Goal: Information Seeking & Learning: Learn about a topic

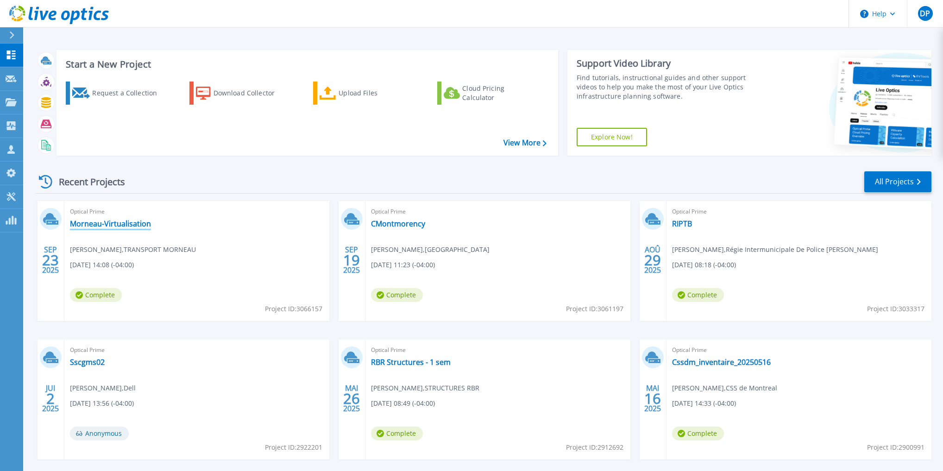
click at [94, 222] on link "Morneau-Virtualisation" at bounding box center [110, 223] width 81 height 9
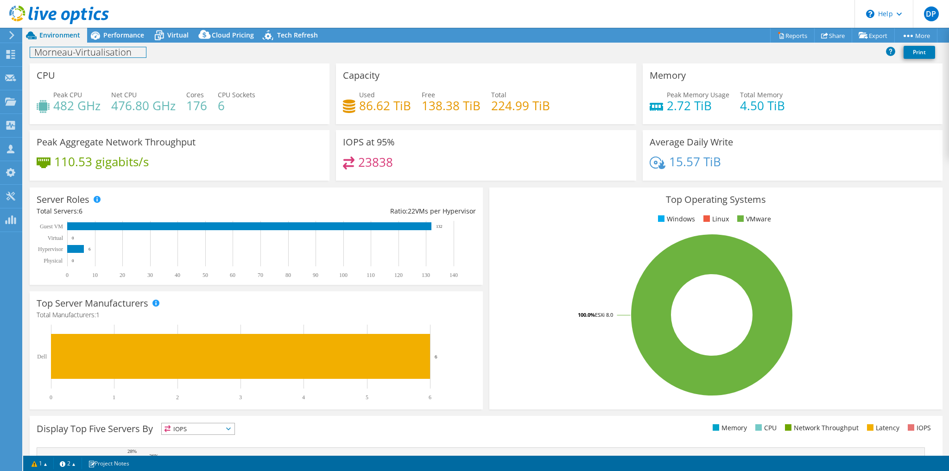
click at [132, 43] on div "Morneau-Virtualisation Print" at bounding box center [485, 53] width 925 height 21
click at [129, 37] on span "Performance" at bounding box center [123, 35] width 41 height 9
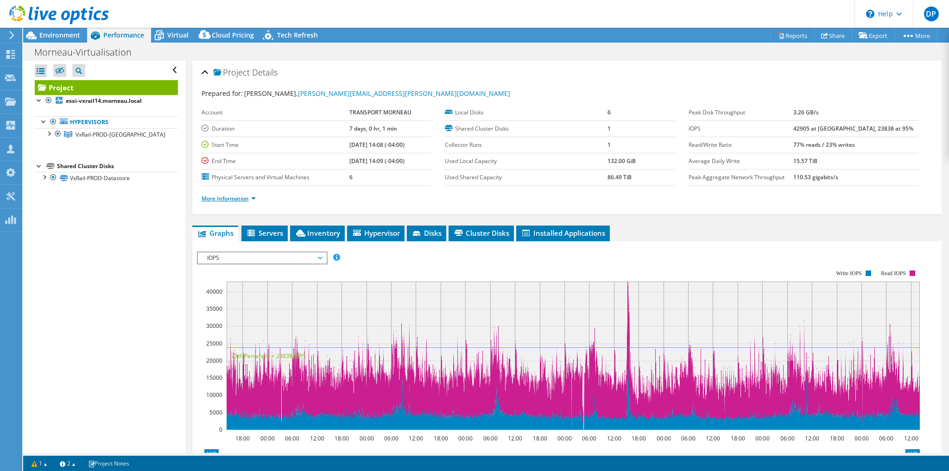
click at [227, 195] on link "More Information" at bounding box center [228, 199] width 54 height 8
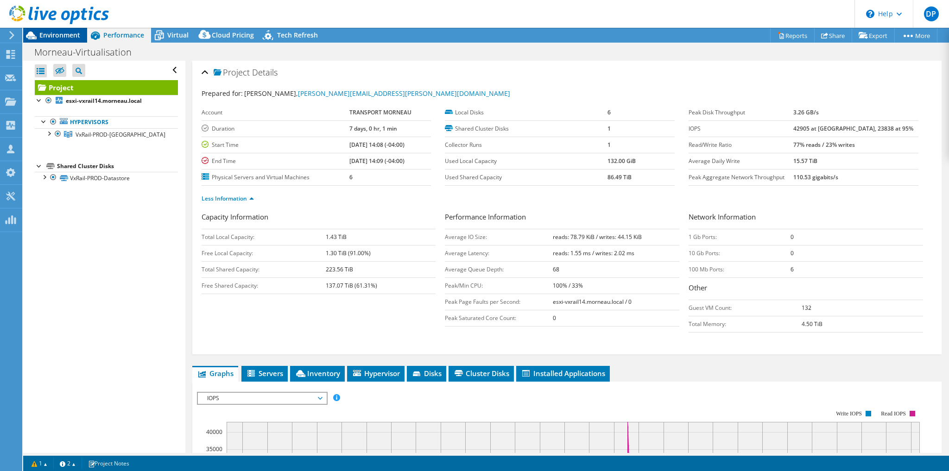
click at [55, 34] on span "Environment" at bounding box center [59, 35] width 41 height 9
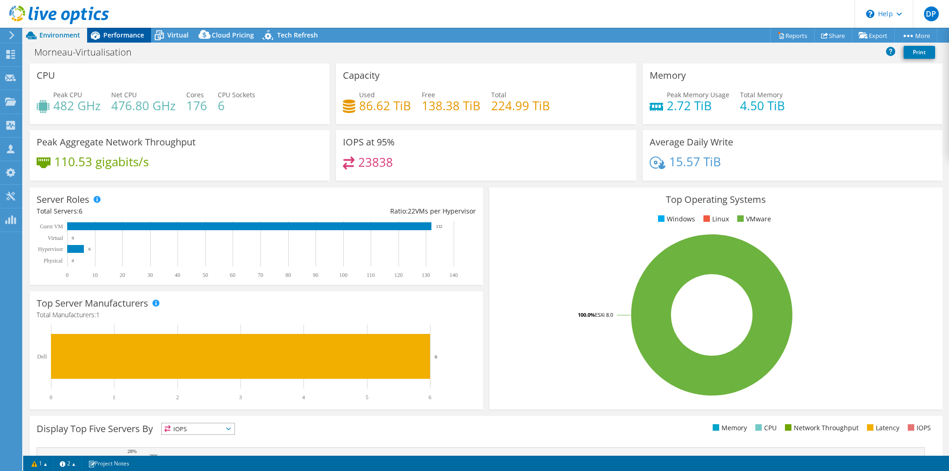
click at [133, 39] on span "Performance" at bounding box center [123, 35] width 41 height 9
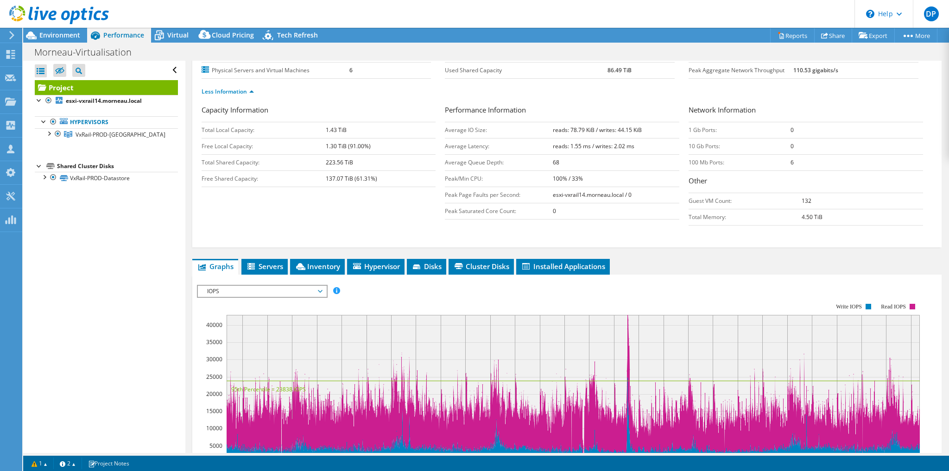
scroll to position [148, 0]
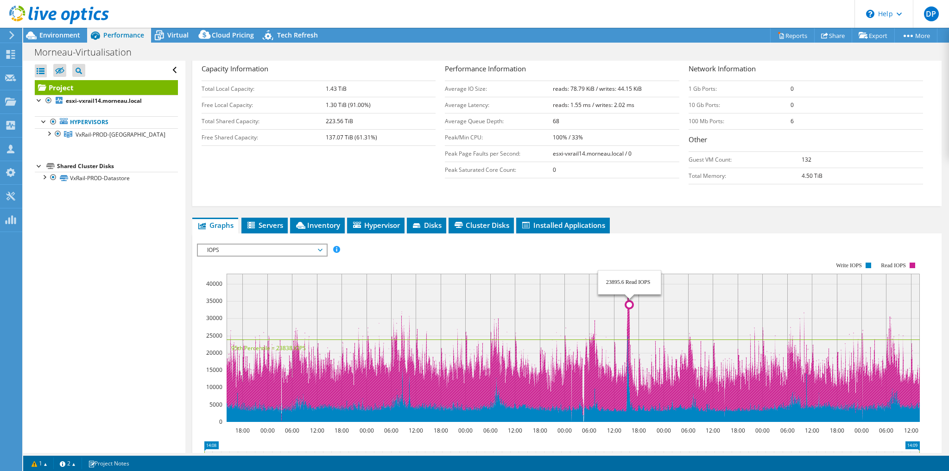
click at [629, 295] on rect at bounding box center [572, 348] width 693 height 148
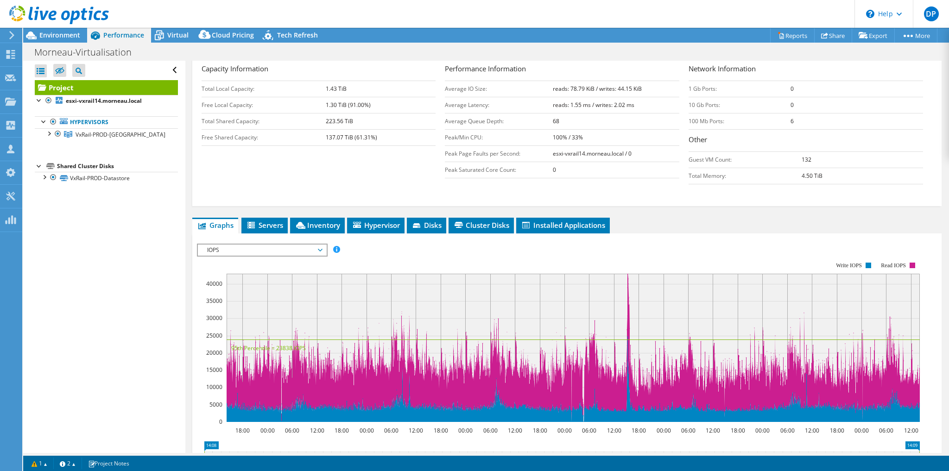
click at [275, 247] on span "IOPS" at bounding box center [261, 250] width 119 height 11
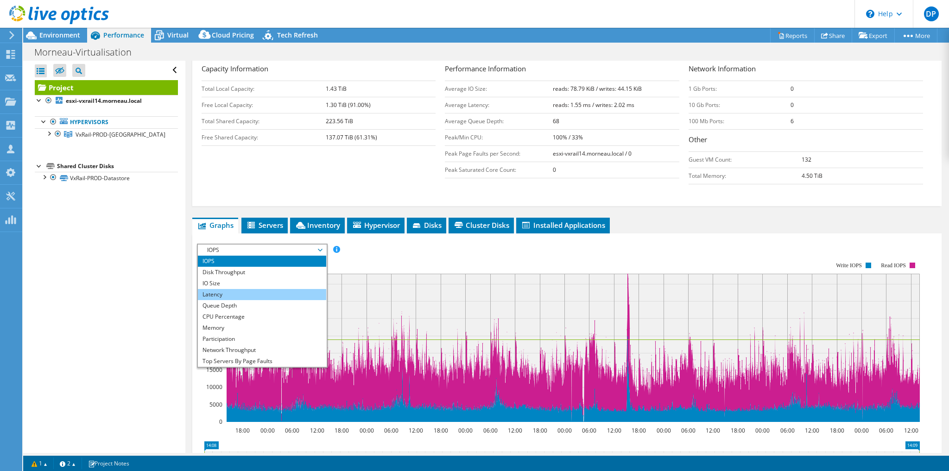
click at [231, 295] on li "Latency" at bounding box center [262, 294] width 128 height 11
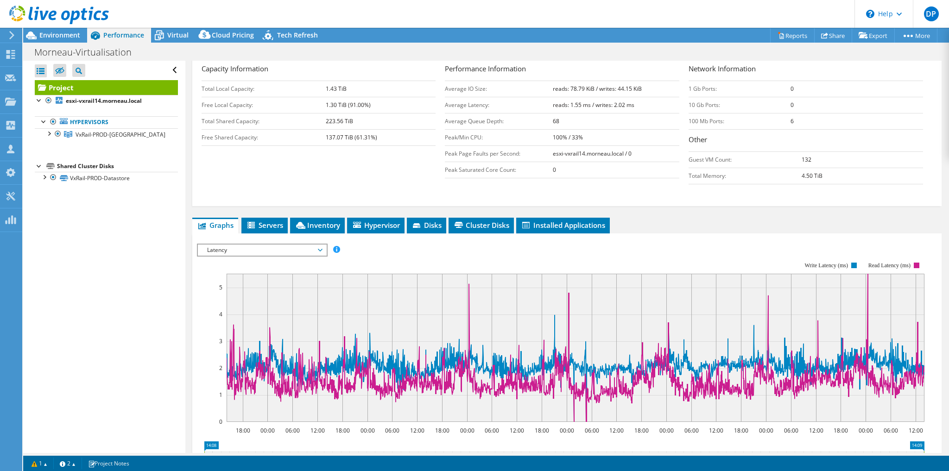
click at [266, 251] on span "Latency" at bounding box center [261, 250] width 119 height 11
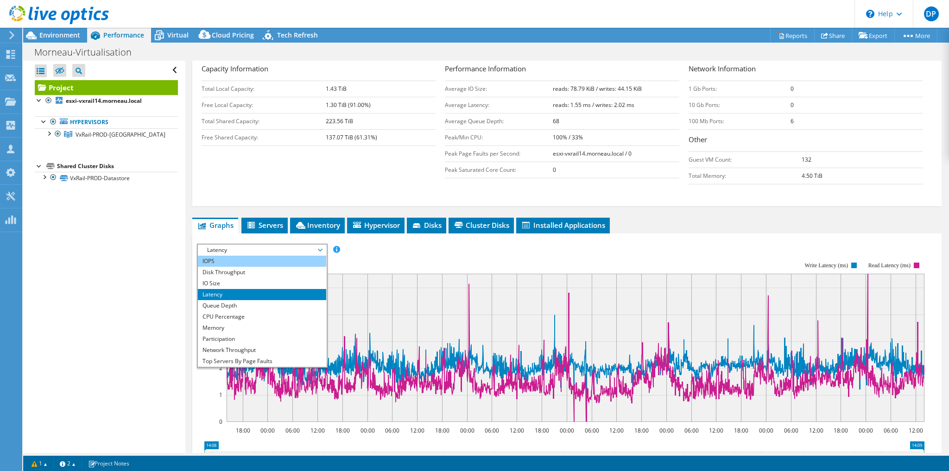
click at [224, 259] on li "IOPS" at bounding box center [262, 261] width 128 height 11
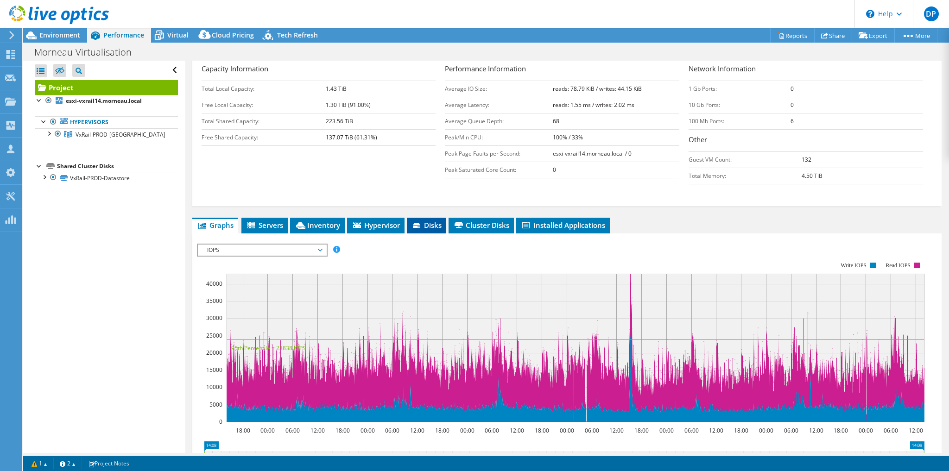
click at [433, 225] on span "Disks" at bounding box center [426, 224] width 30 height 9
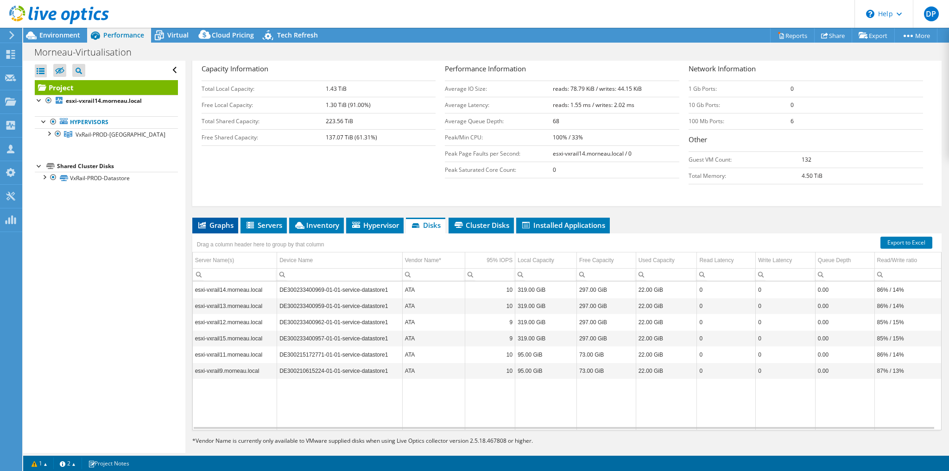
click at [222, 224] on span "Graphs" at bounding box center [215, 224] width 37 height 9
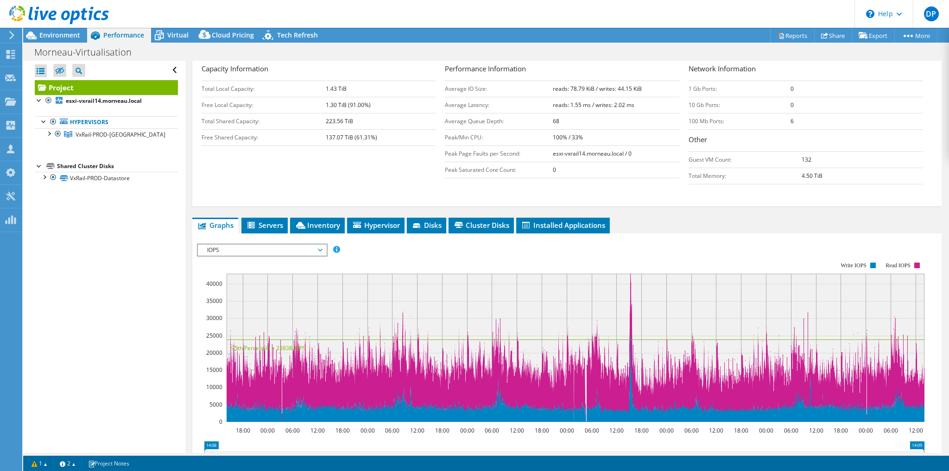
click at [228, 250] on span "IOPS" at bounding box center [261, 250] width 119 height 11
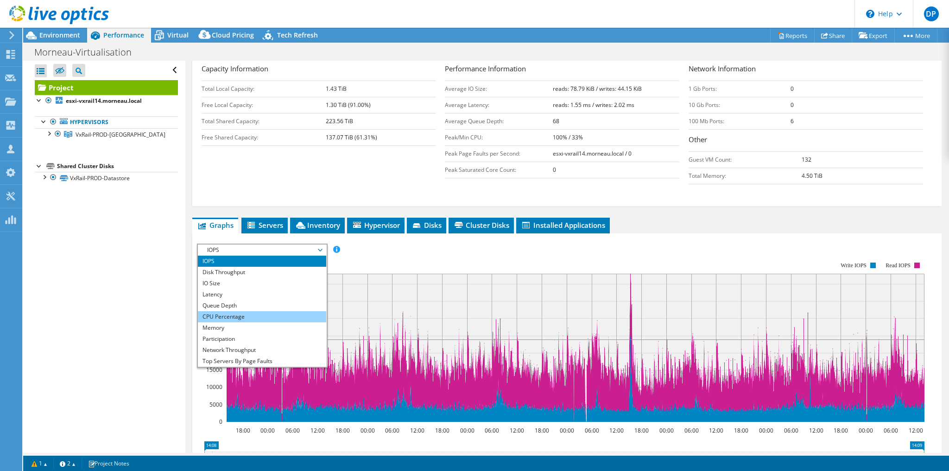
click at [227, 314] on li "CPU Percentage" at bounding box center [262, 316] width 128 height 11
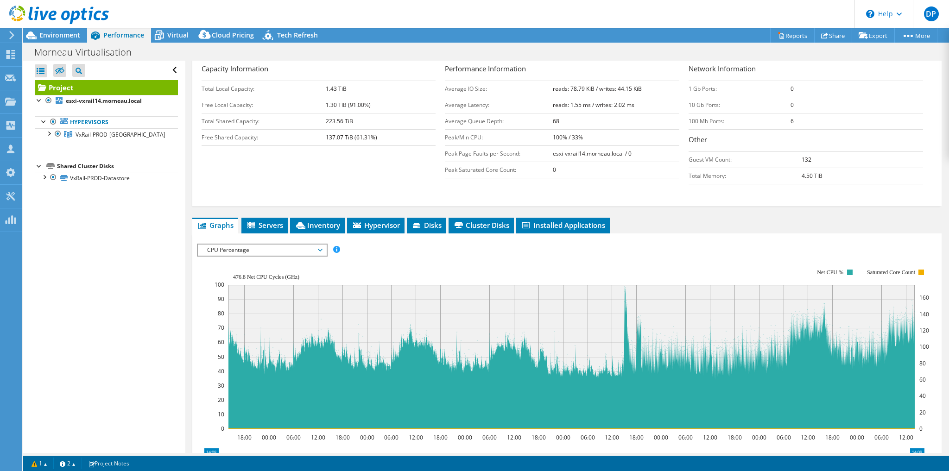
click at [319, 249] on span "CPU Percentage" at bounding box center [261, 250] width 119 height 11
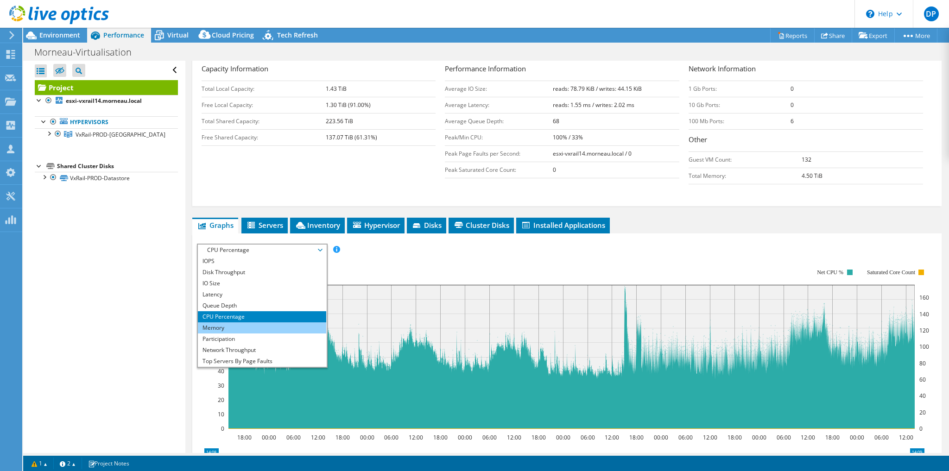
click at [234, 325] on li "Memory" at bounding box center [262, 327] width 128 height 11
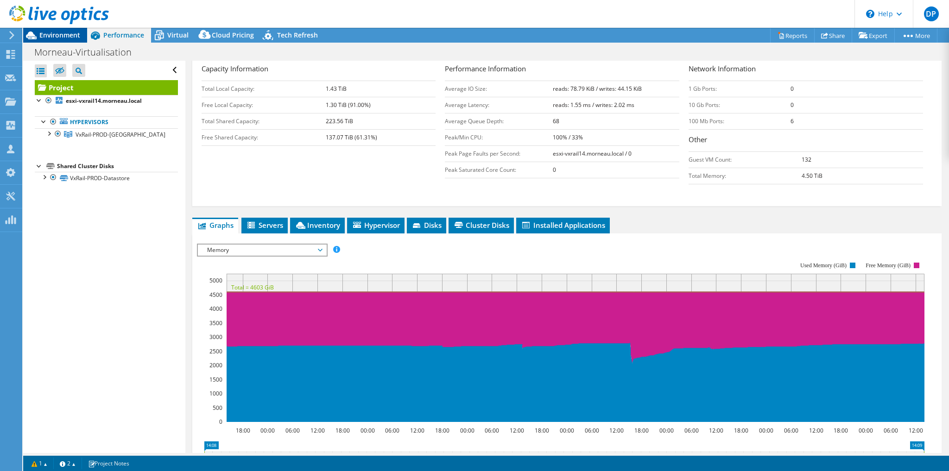
click at [54, 42] on div "Environment" at bounding box center [55, 35] width 64 height 15
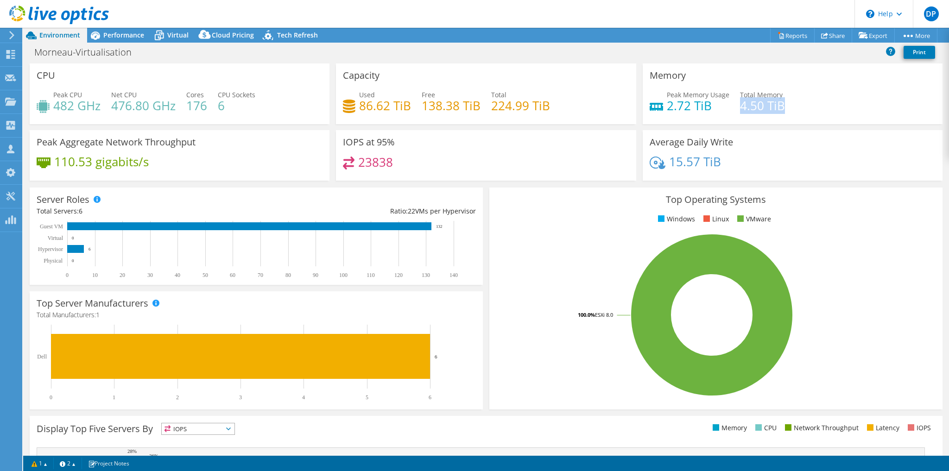
drag, startPoint x: 779, startPoint y: 104, endPoint x: 737, endPoint y: 103, distance: 41.7
click at [740, 103] on h4 "4.50 TiB" at bounding box center [762, 106] width 45 height 10
click at [14, 35] on icon at bounding box center [11, 35] width 7 height 8
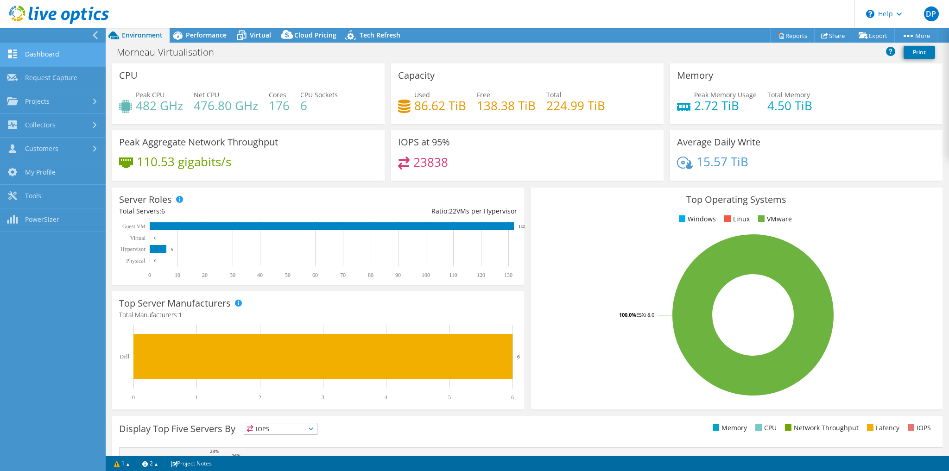
click at [49, 52] on link "Dashboard" at bounding box center [53, 55] width 106 height 24
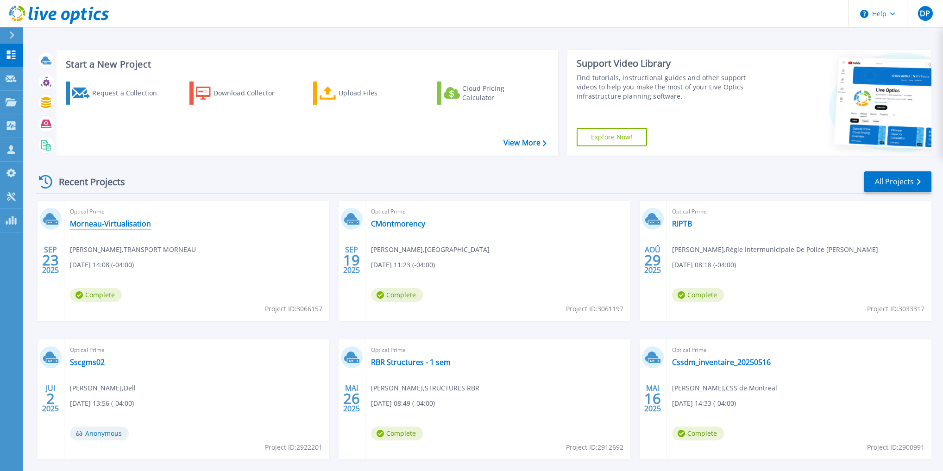
click at [95, 224] on link "Morneau-Virtualisation" at bounding box center [110, 223] width 81 height 9
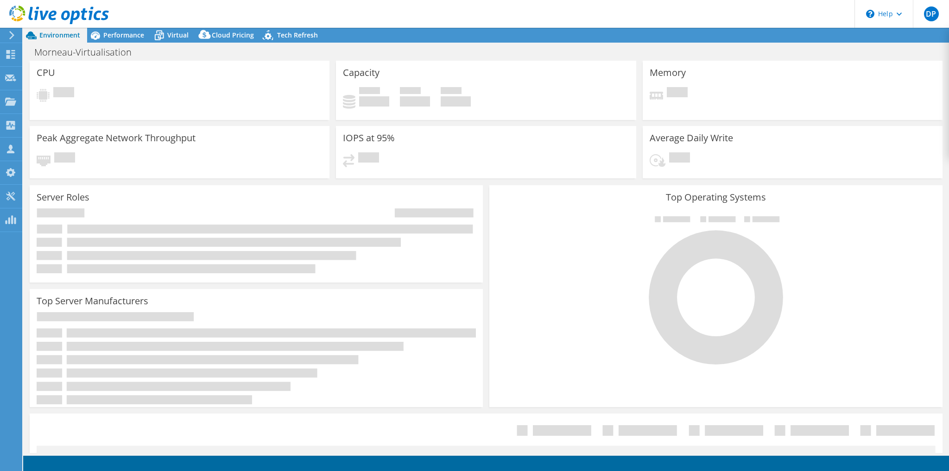
select select "USD"
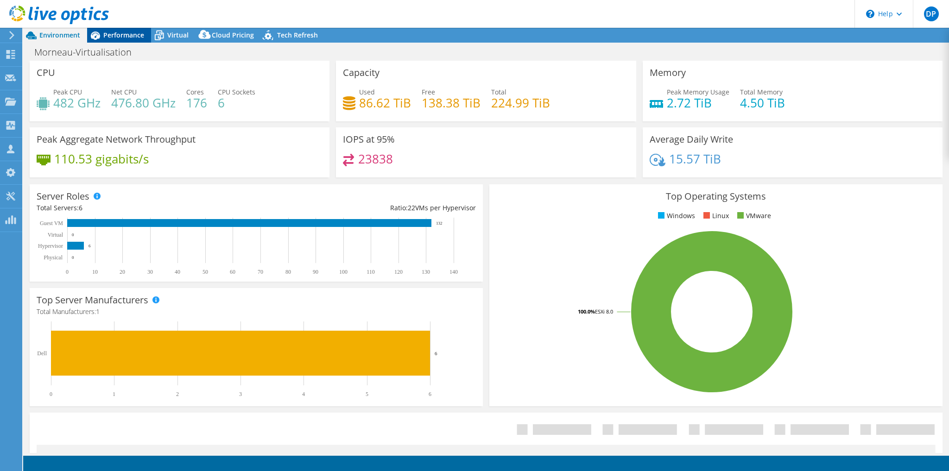
click at [118, 38] on span "Performance" at bounding box center [123, 35] width 41 height 9
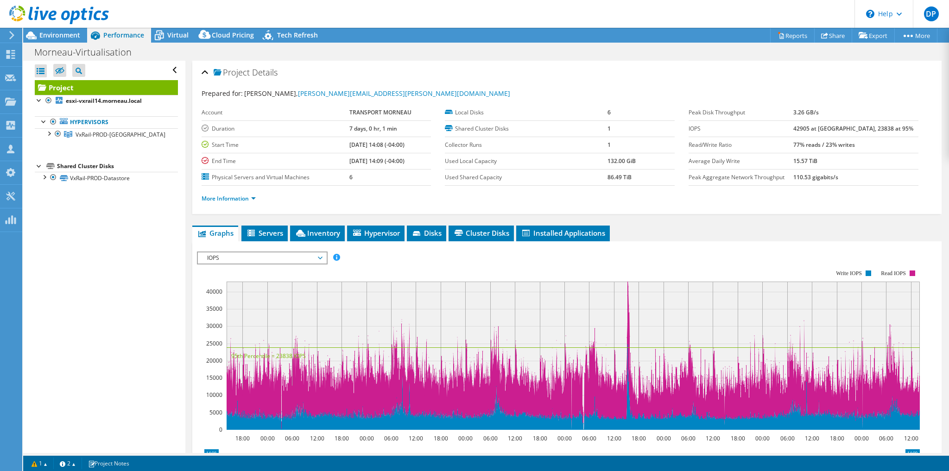
click at [119, 34] on span "Performance" at bounding box center [123, 35] width 41 height 9
click at [49, 132] on div at bounding box center [48, 132] width 9 height 9
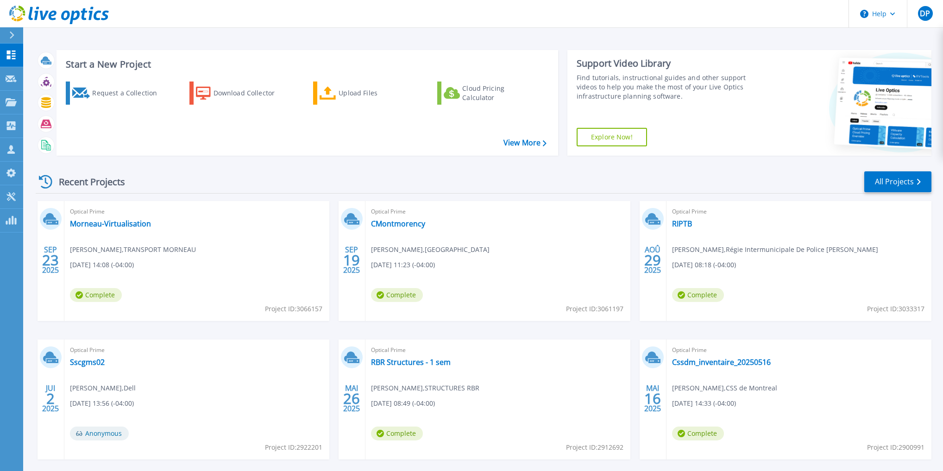
click at [104, 230] on div "Optical Prime Morneau-Virtualisation [PERSON_NAME] , TRANSPORT MORNEAU [DATE] 1…" at bounding box center [196, 261] width 265 height 120
click at [107, 222] on link "Morneau-Virtualisation" at bounding box center [110, 223] width 81 height 9
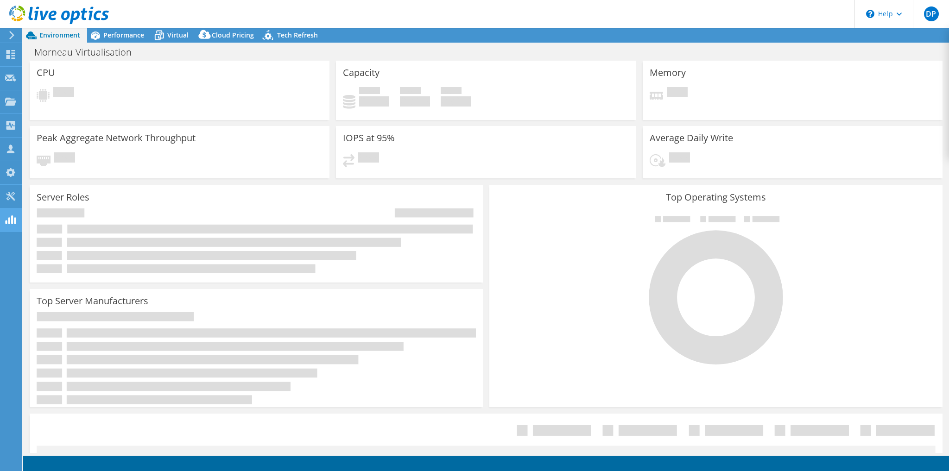
select select "USD"
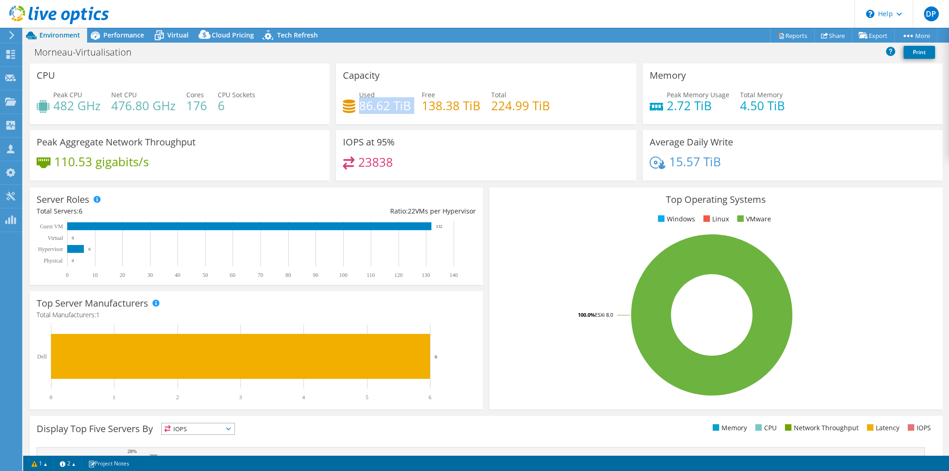
drag, startPoint x: 358, startPoint y: 104, endPoint x: 409, endPoint y: 101, distance: 51.0
click at [409, 101] on div "Used 86.62 TiB Free 138.38 TiB Total 224.99 TiB" at bounding box center [486, 105] width 286 height 30
drag, startPoint x: 390, startPoint y: 162, endPoint x: 399, endPoint y: 161, distance: 9.3
click at [399, 161] on div "23838" at bounding box center [486, 167] width 286 height 20
click at [115, 34] on span "Performance" at bounding box center [123, 35] width 41 height 9
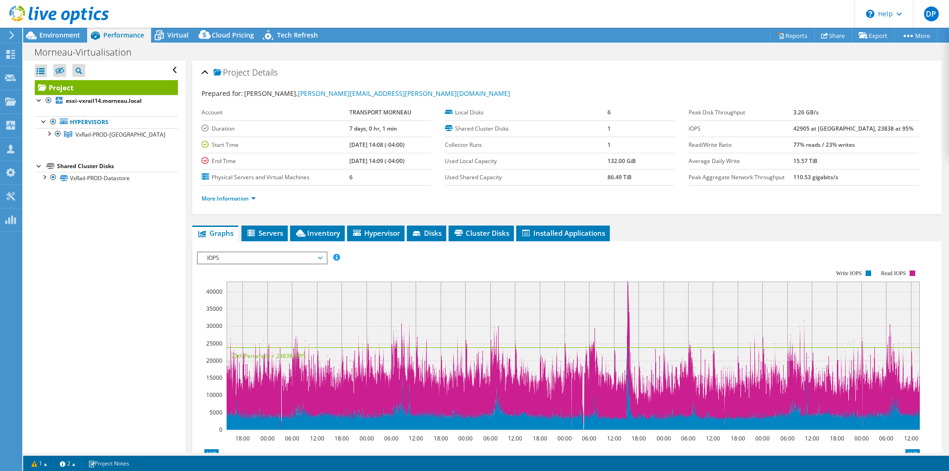
click at [319, 258] on span "IOPS" at bounding box center [261, 257] width 119 height 11
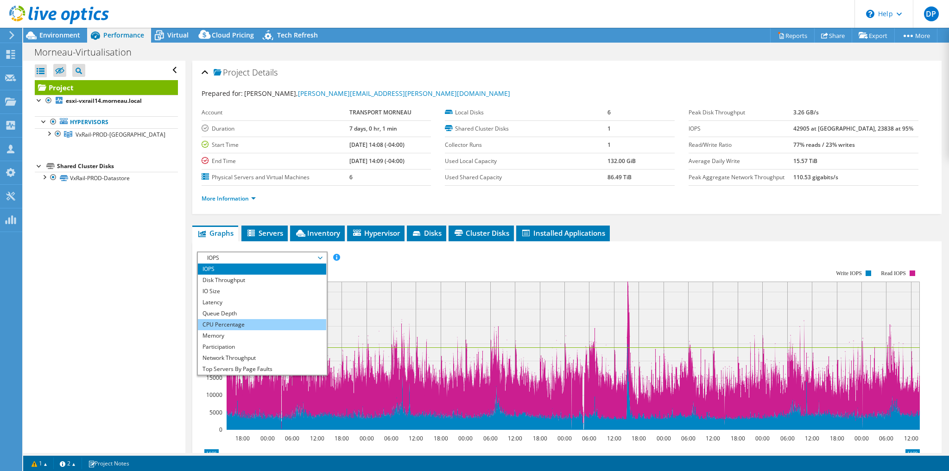
click at [246, 322] on li "CPU Percentage" at bounding box center [262, 324] width 128 height 11
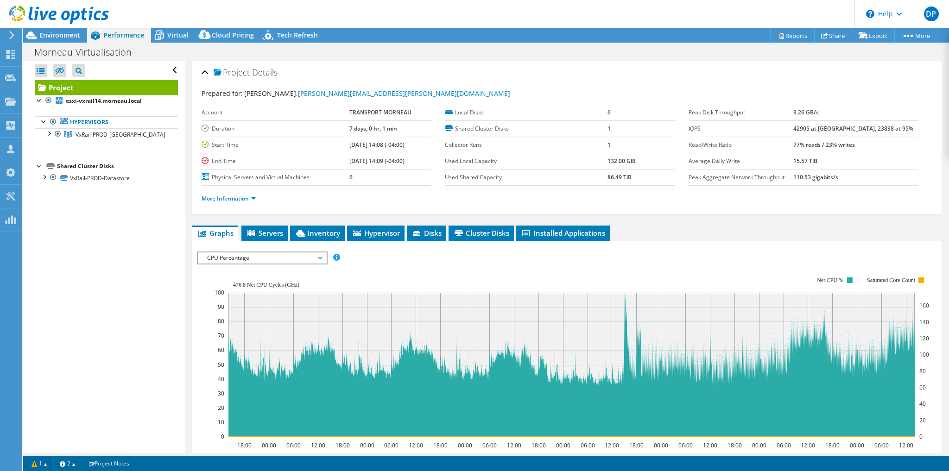
click at [321, 256] on span "CPU Percentage" at bounding box center [261, 257] width 119 height 11
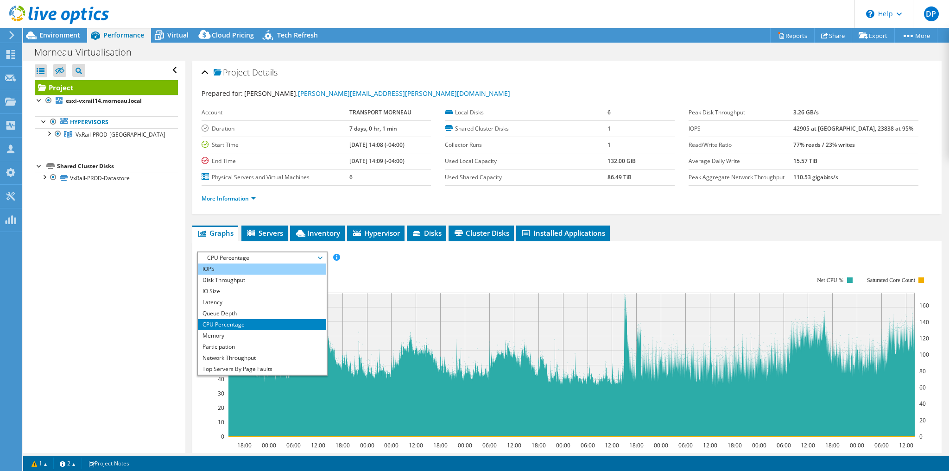
click at [215, 267] on li "IOPS" at bounding box center [262, 269] width 128 height 11
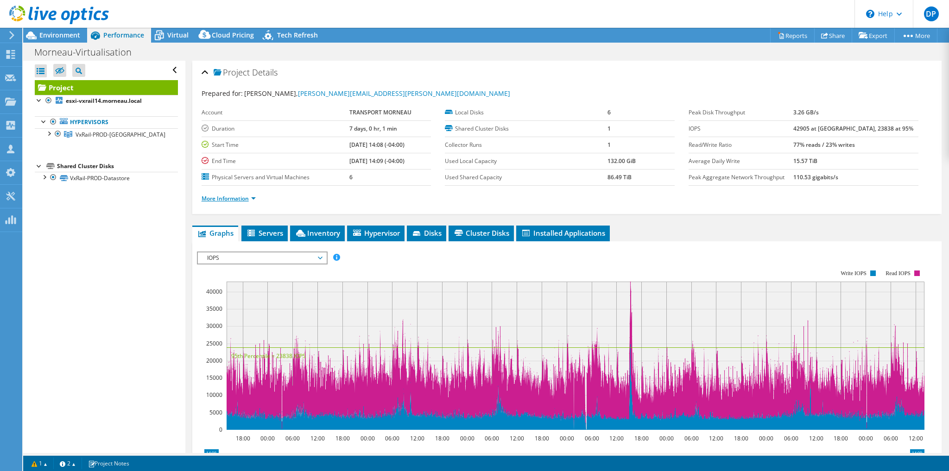
click at [233, 197] on link "More Information" at bounding box center [228, 199] width 54 height 8
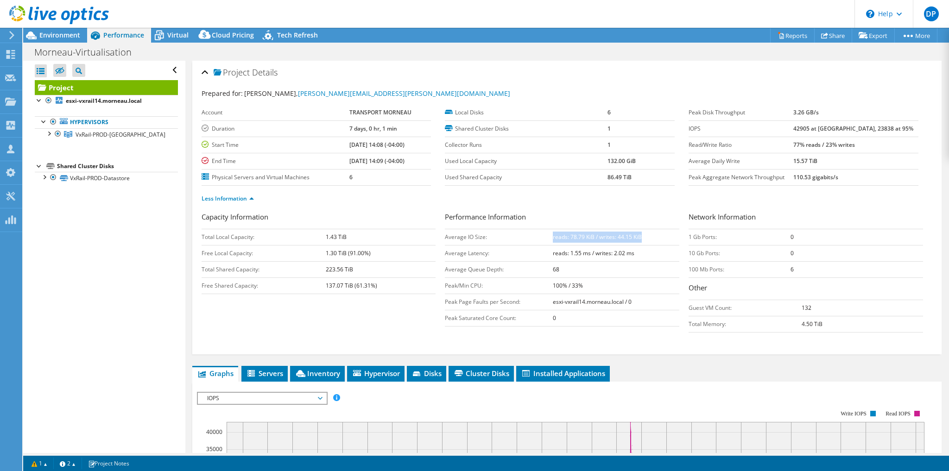
drag, startPoint x: 549, startPoint y: 235, endPoint x: 645, endPoint y: 235, distance: 95.9
click at [645, 235] on td "reads: 78.79 KiB / writes: 44.15 KiB" at bounding box center [616, 237] width 127 height 16
drag, startPoint x: 550, startPoint y: 252, endPoint x: 641, endPoint y: 248, distance: 90.4
click at [641, 248] on td "reads: 1.55 ms / writes: 2.02 ms" at bounding box center [616, 253] width 127 height 16
click at [530, 233] on td "Average IO Size:" at bounding box center [498, 237] width 107 height 16
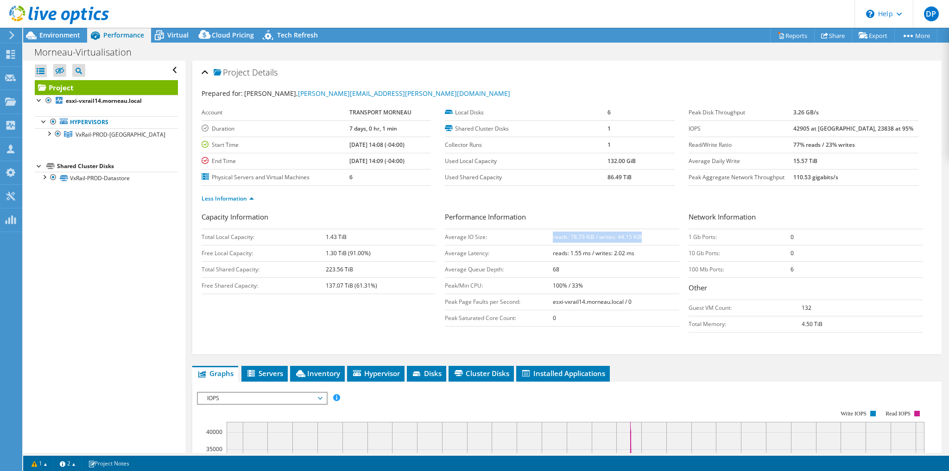
drag, startPoint x: 549, startPoint y: 235, endPoint x: 661, endPoint y: 233, distance: 112.1
click at [661, 233] on td "reads: 78.79 KiB / writes: 44.15 KiB" at bounding box center [616, 237] width 127 height 16
drag, startPoint x: 548, startPoint y: 252, endPoint x: 646, endPoint y: 246, distance: 97.4
click at [646, 246] on tr "Average Latency: reads: 1.55 ms / writes: 2.02 ms" at bounding box center [562, 253] width 234 height 16
drag, startPoint x: 815, startPoint y: 145, endPoint x: 880, endPoint y: 144, distance: 65.8
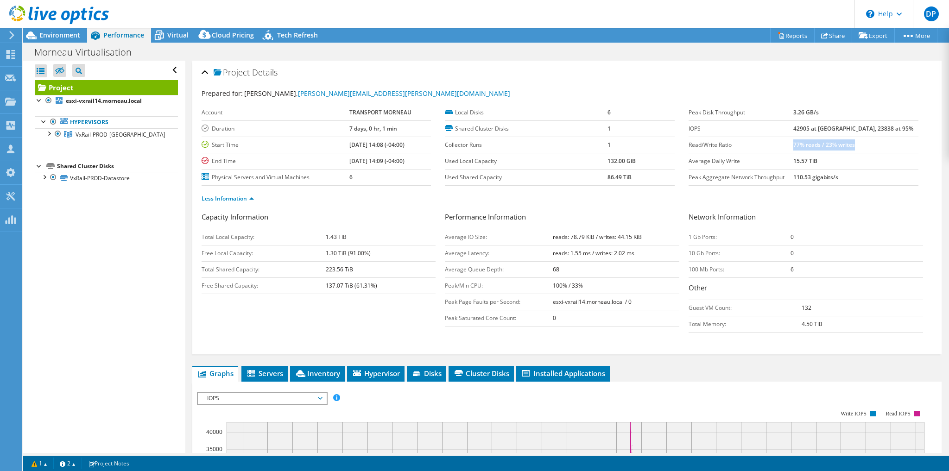
click at [880, 144] on td "77% reads / 23% writes" at bounding box center [855, 145] width 125 height 16
click at [58, 37] on span "Environment" at bounding box center [59, 35] width 41 height 9
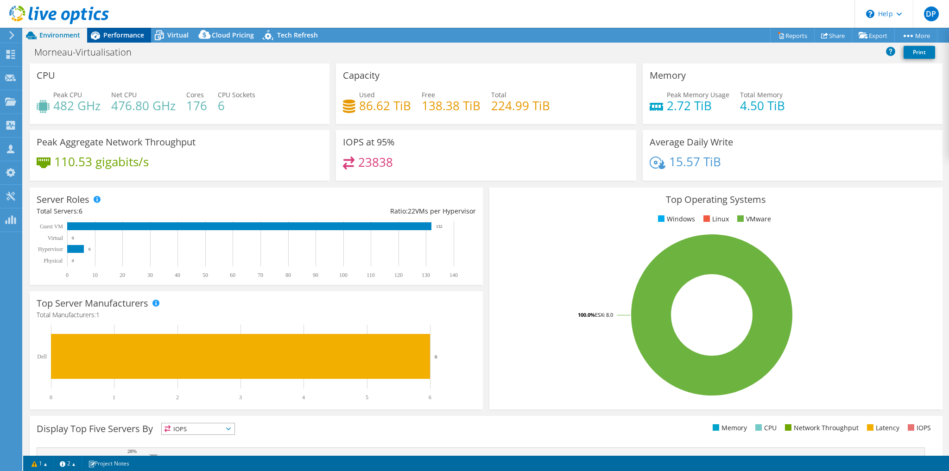
click at [126, 36] on span "Performance" at bounding box center [123, 35] width 41 height 9
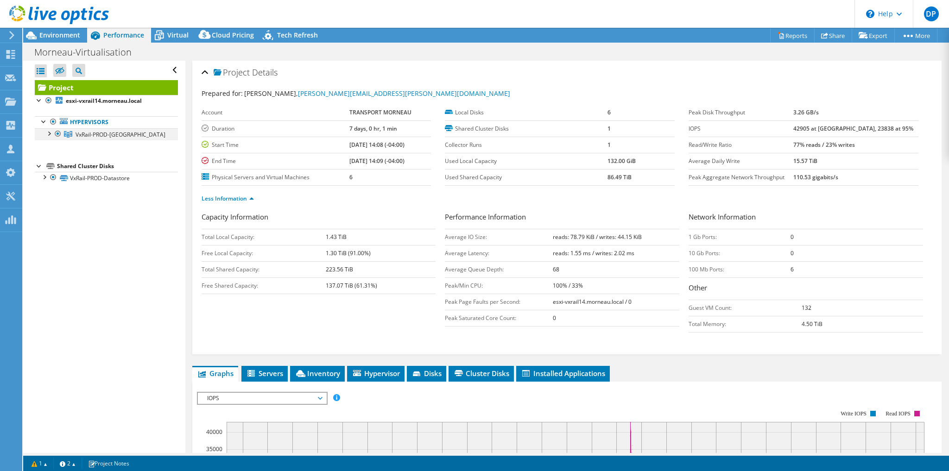
click at [49, 134] on div at bounding box center [48, 132] width 9 height 9
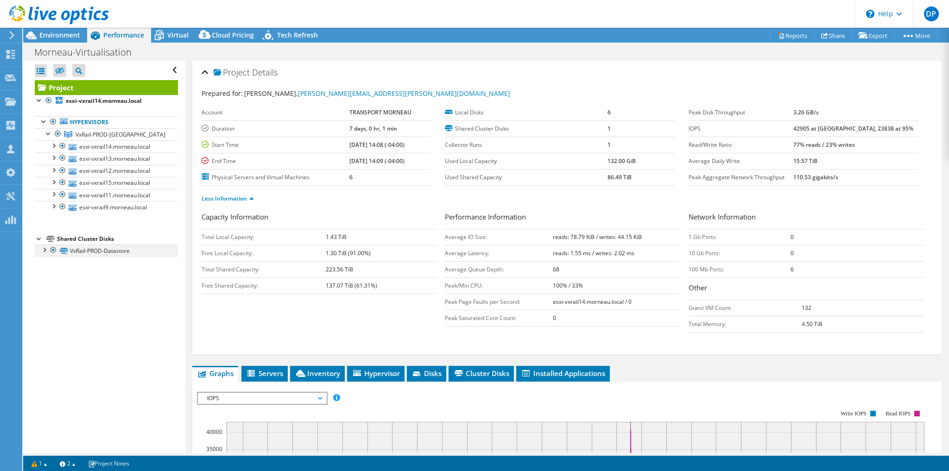
click at [44, 250] on div at bounding box center [43, 249] width 9 height 9
